Goal: Information Seeking & Learning: Learn about a topic

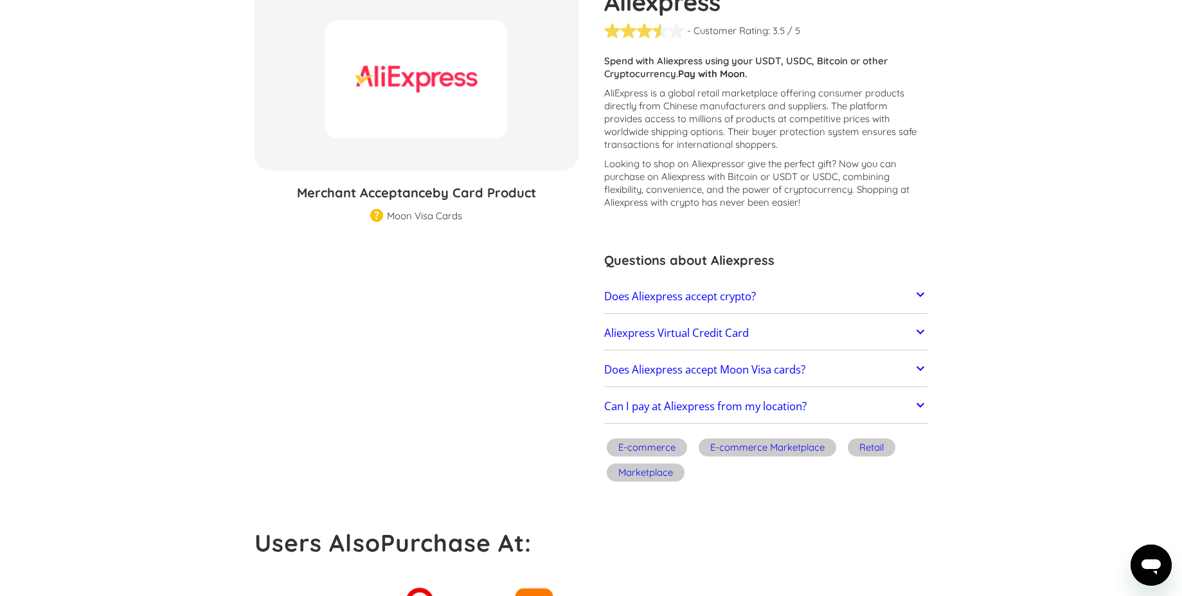
scroll to position [162, 0]
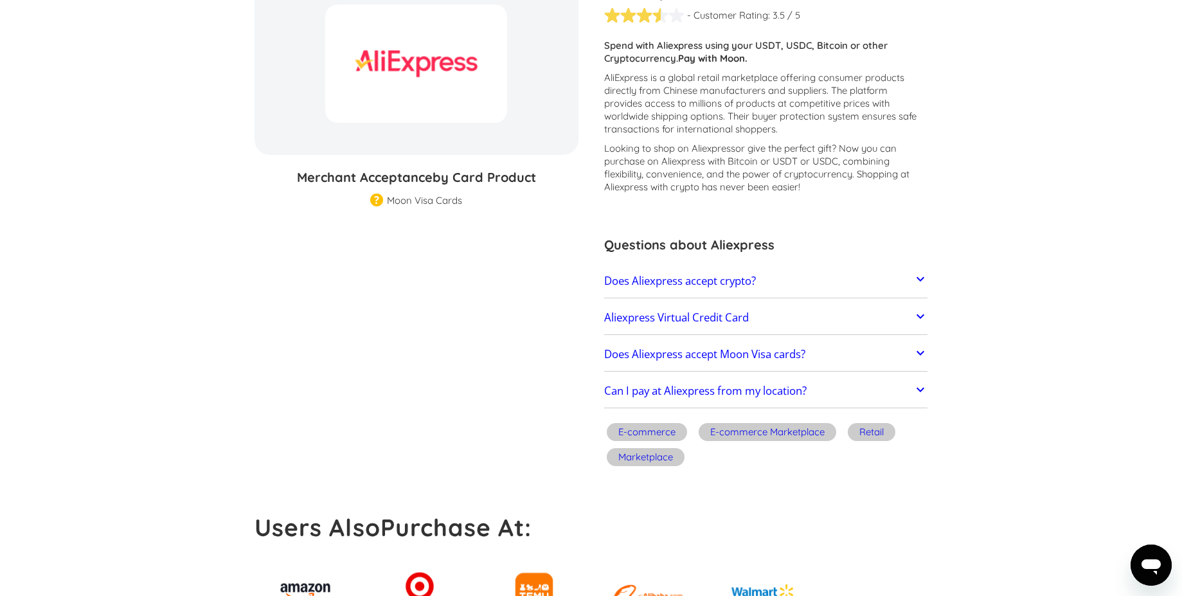
click at [708, 320] on h2 "Aliexpress Virtual Credit Card" at bounding box center [676, 317] width 145 height 13
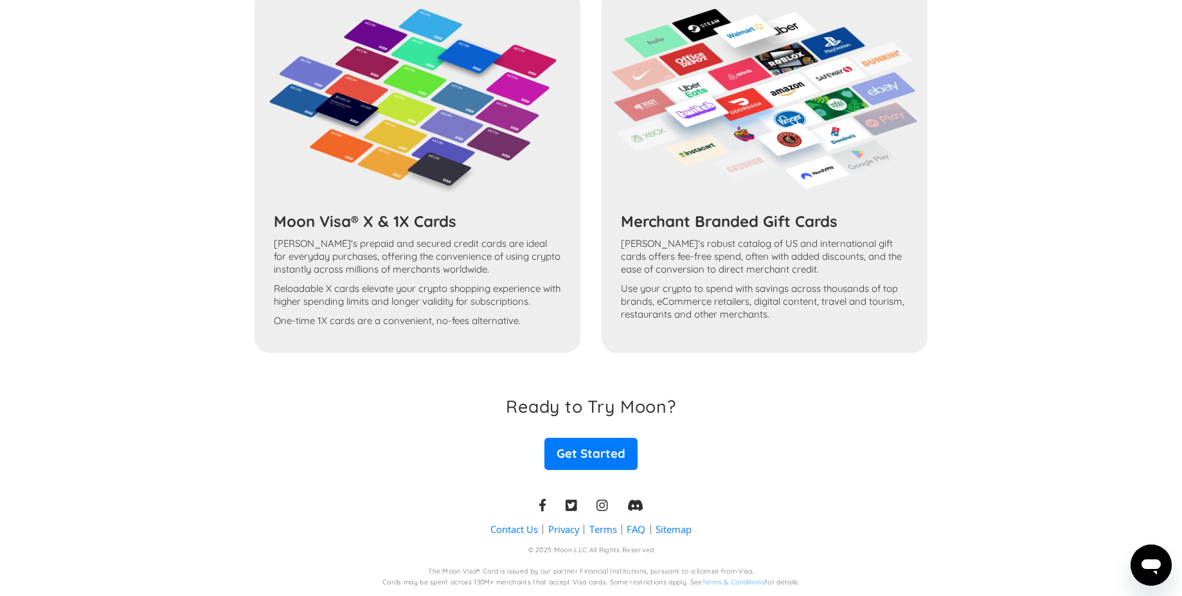
scroll to position [0, 0]
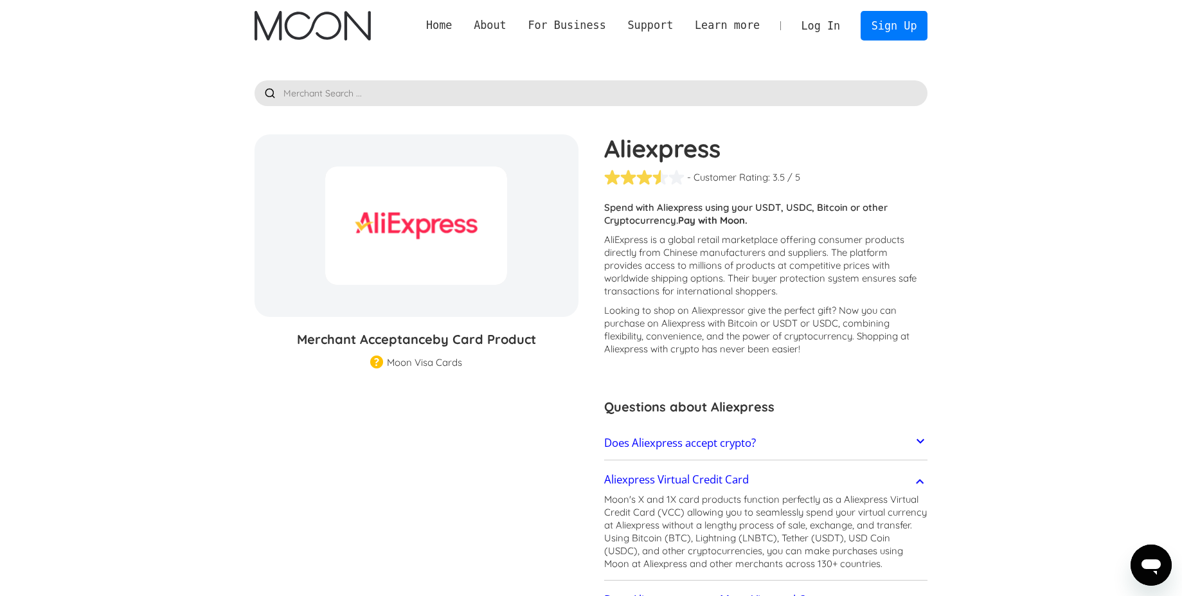
click at [332, 35] on img "home" at bounding box center [312, 26] width 116 height 30
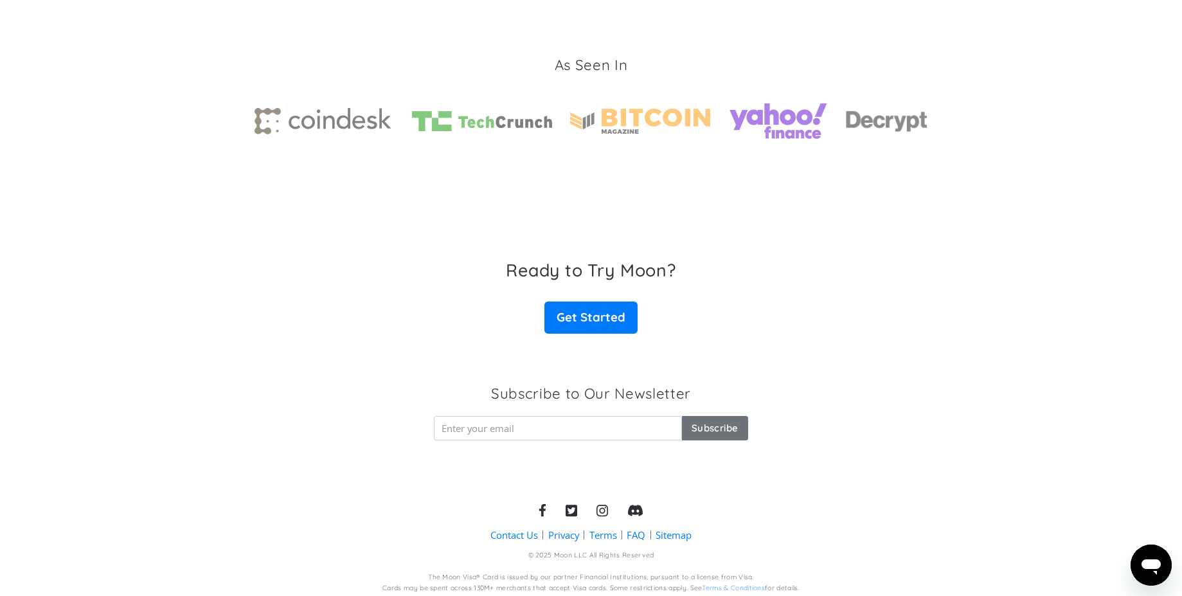
scroll to position [1920, 0]
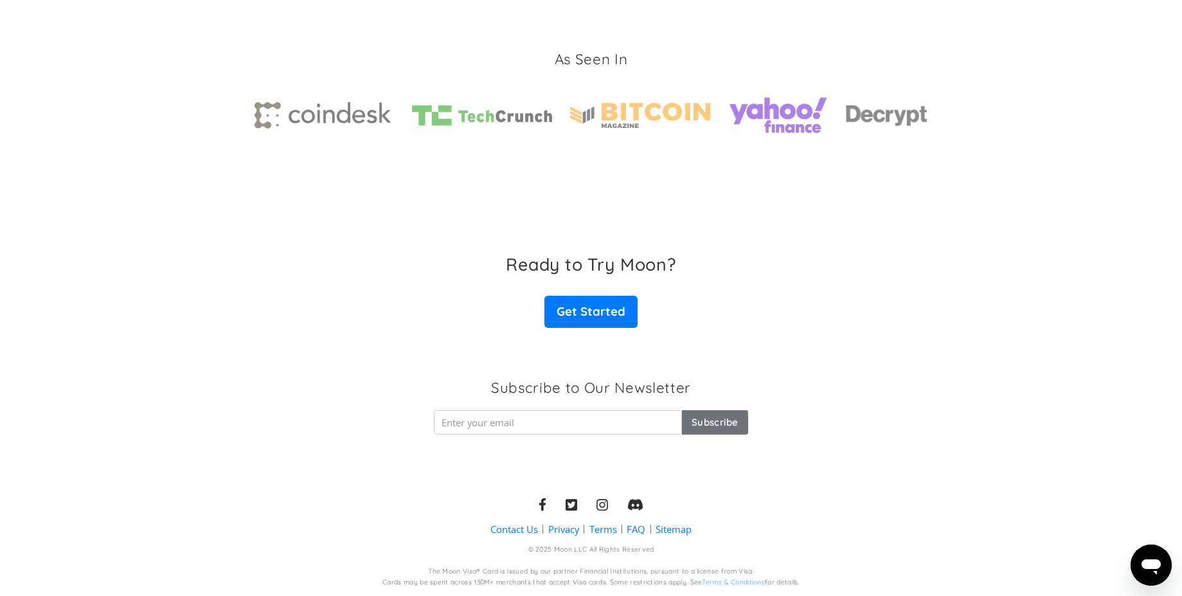
click at [665, 569] on div "The Moon Visa® Card is issued by our partner Financial Institutions, pursuant t…" at bounding box center [591, 572] width 326 height 10
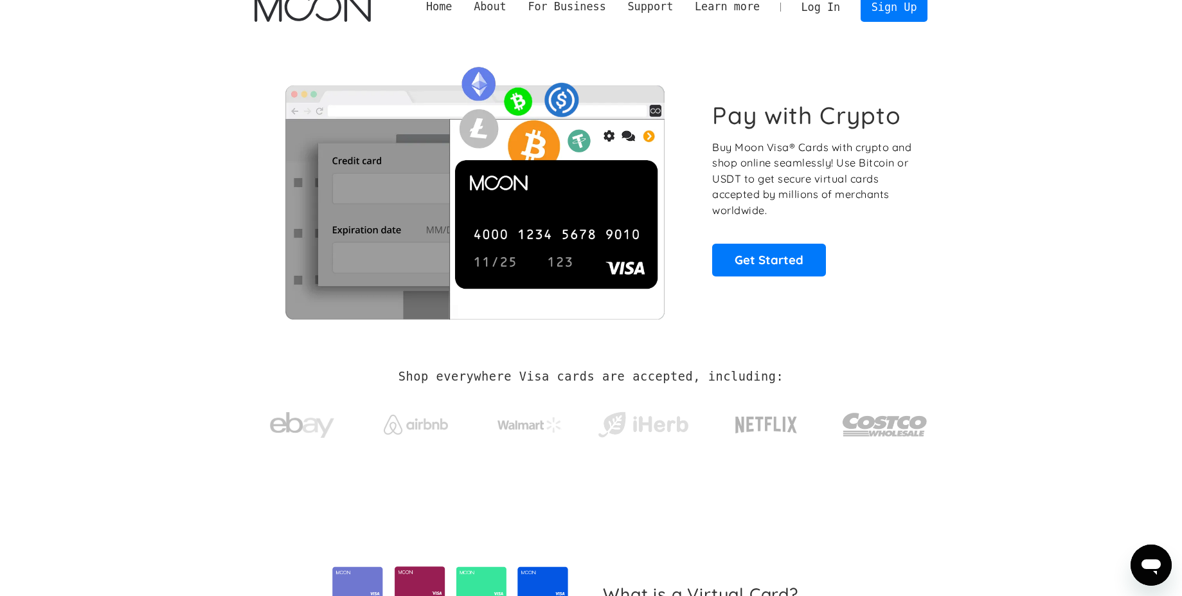
scroll to position [0, 0]
